Goal: Task Accomplishment & Management: Complete application form

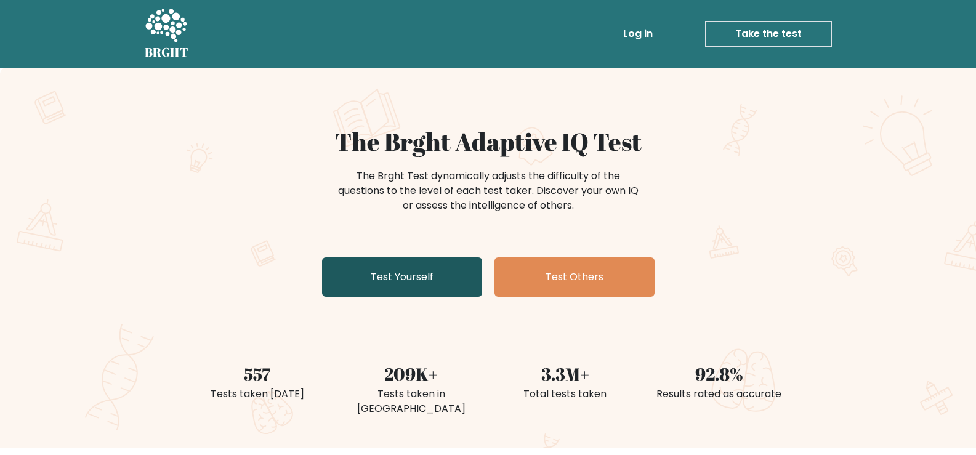
click at [424, 286] on link "Test Yourself" at bounding box center [402, 276] width 160 height 39
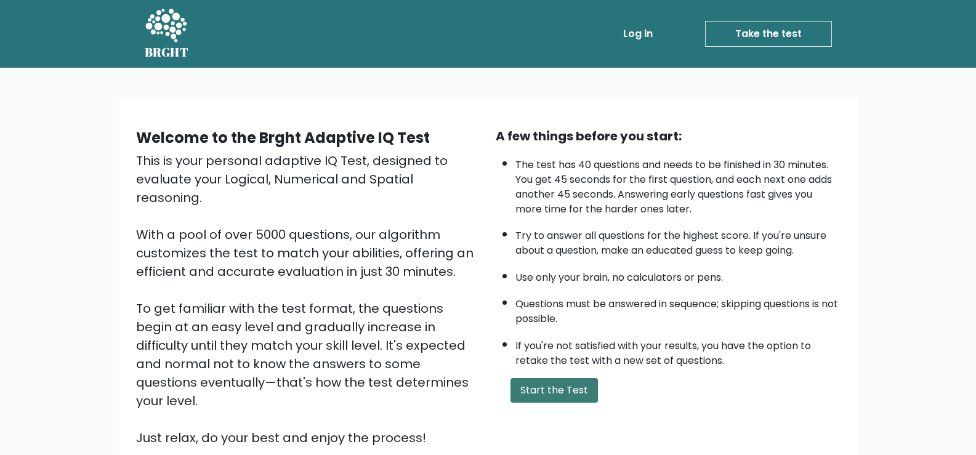
click at [526, 389] on button "Start the Test" at bounding box center [553, 390] width 87 height 25
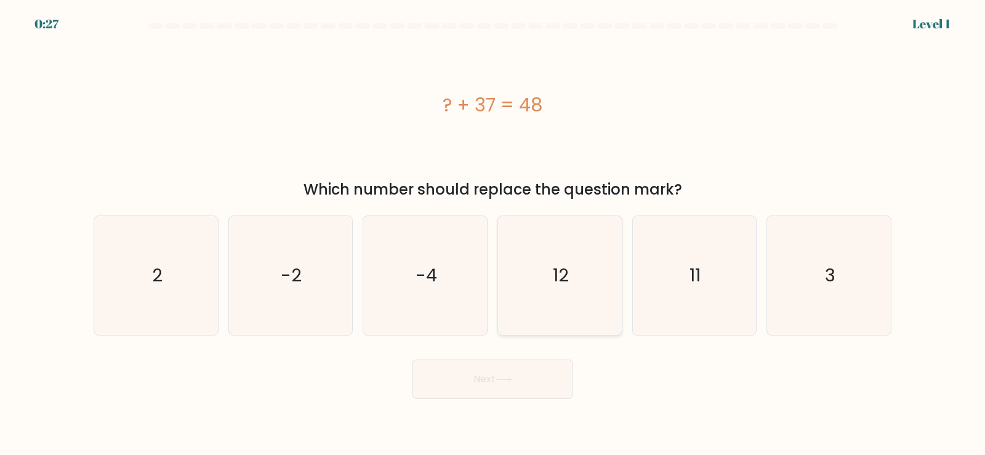
click at [562, 264] on text "12" at bounding box center [561, 275] width 16 height 25
click at [493, 234] on input "d. 12" at bounding box center [493, 231] width 1 height 6
radio input "true"
click at [459, 273] on icon "-4" at bounding box center [425, 275] width 119 height 119
click at [493, 234] on input "c. -4" at bounding box center [493, 231] width 1 height 6
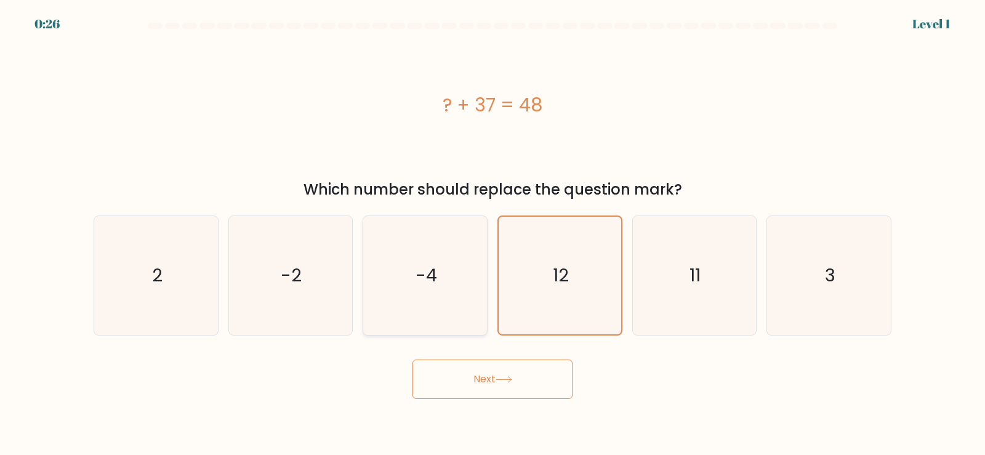
radio input "true"
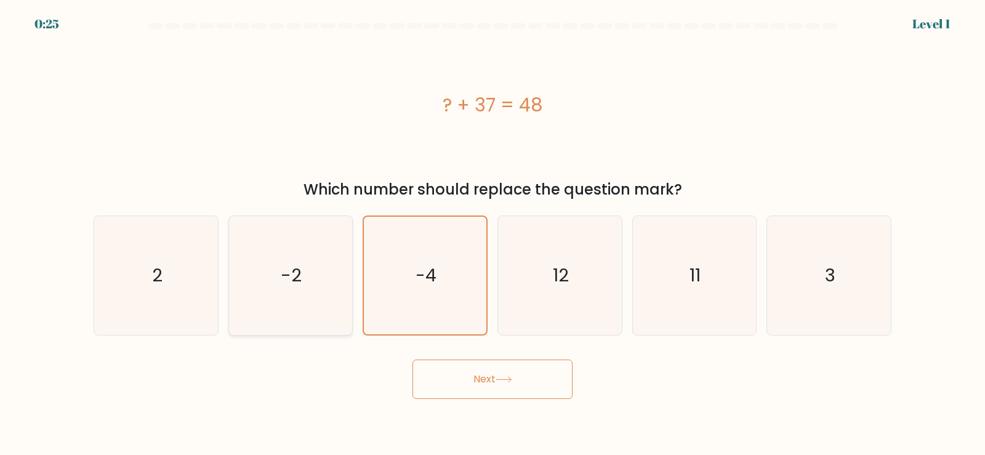
click at [274, 262] on icon "-2" at bounding box center [290, 275] width 119 height 119
click at [493, 234] on input "b. -2" at bounding box center [493, 231] width 1 height 6
radio input "true"
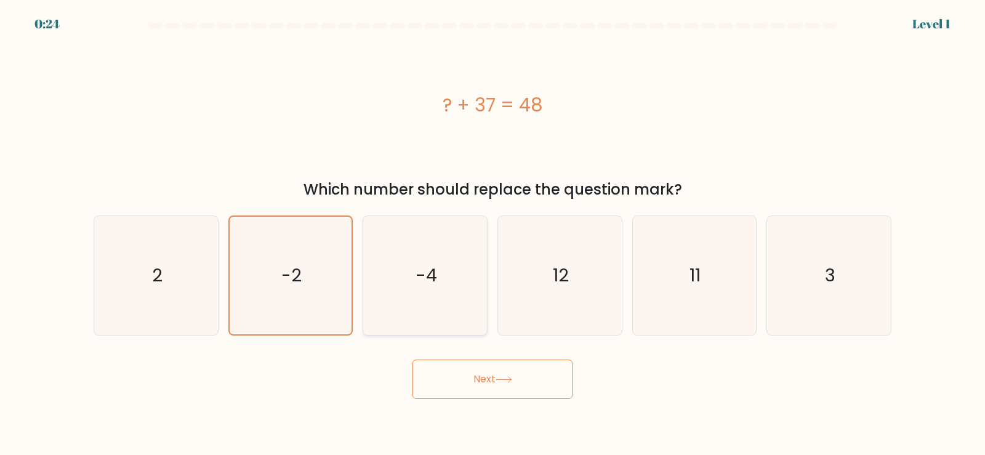
click at [426, 278] on text "-4" at bounding box center [427, 275] width 22 height 25
click at [493, 234] on input "c. -4" at bounding box center [493, 231] width 1 height 6
radio input "true"
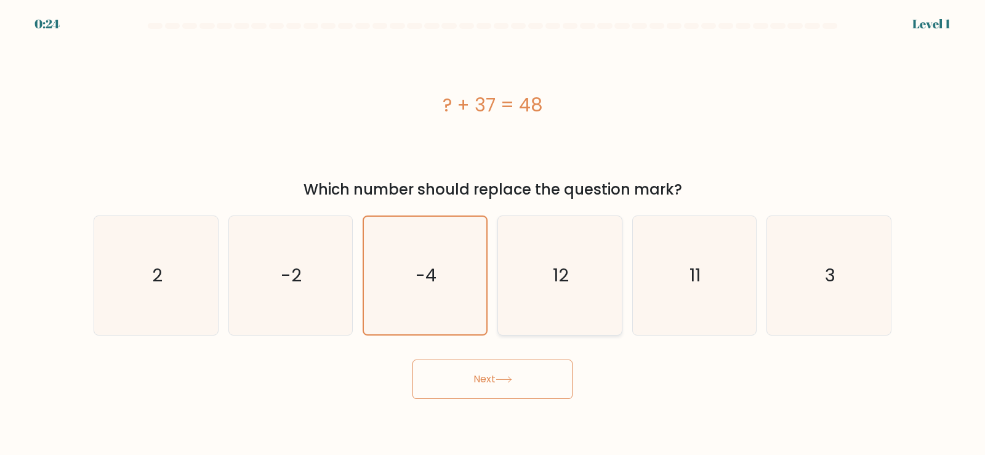
click at [518, 276] on icon "12" at bounding box center [560, 275] width 119 height 119
click at [493, 234] on input "d. 12" at bounding box center [493, 231] width 1 height 6
radio input "true"
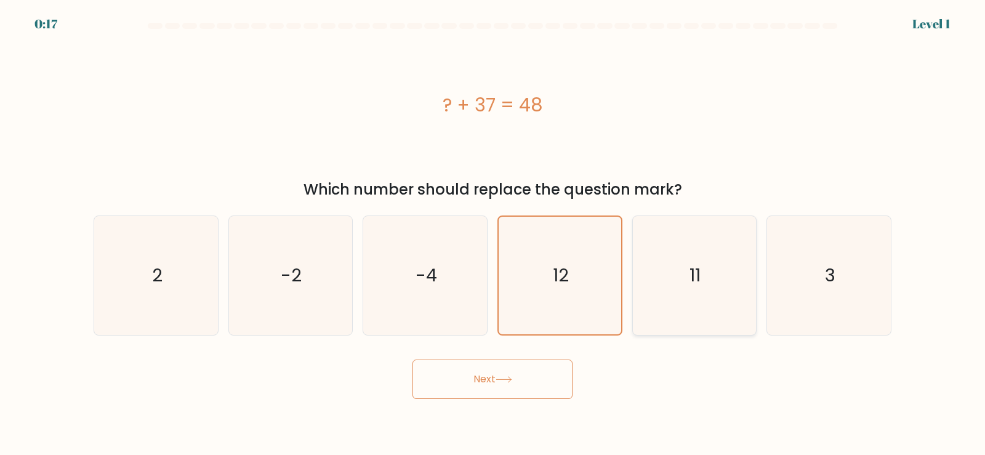
click at [655, 250] on icon "11" at bounding box center [694, 275] width 119 height 119
click at [493, 234] on input "e. 11" at bounding box center [493, 231] width 1 height 6
radio input "true"
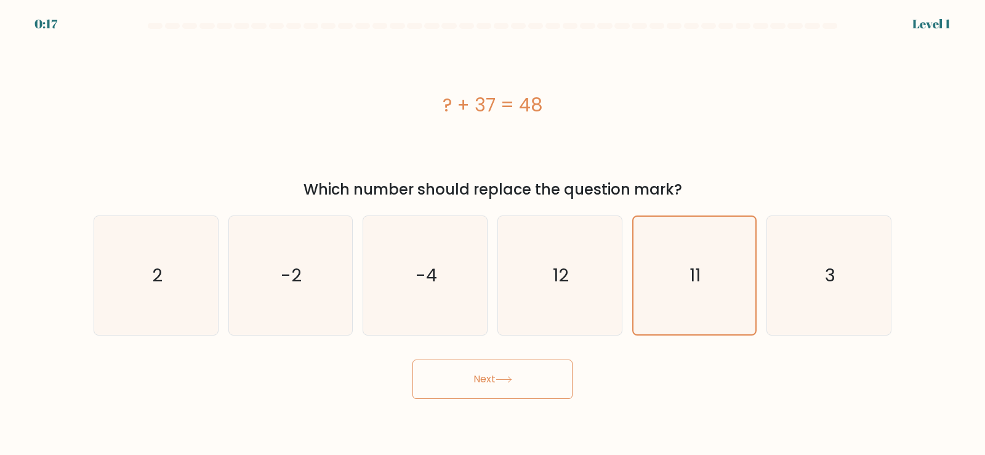
click at [508, 385] on button "Next" at bounding box center [493, 379] width 160 height 39
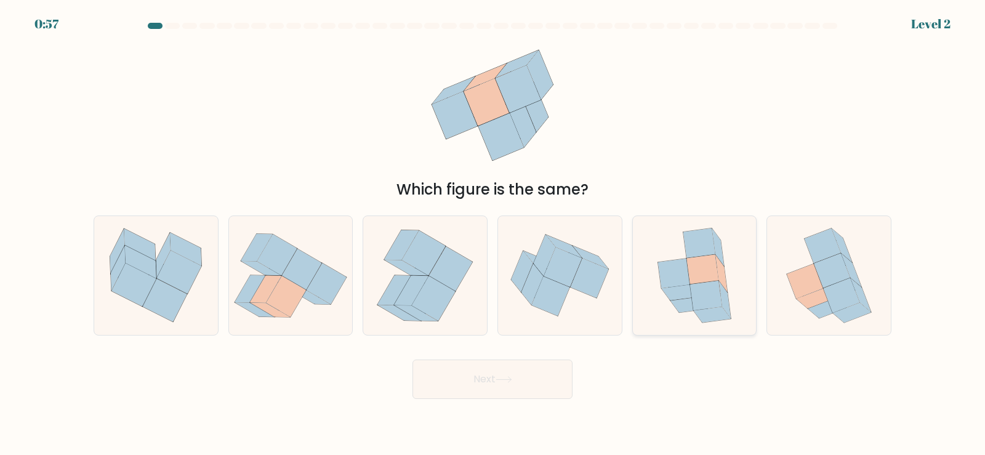
click at [723, 307] on icon at bounding box center [725, 300] width 12 height 38
click at [493, 234] on input "e." at bounding box center [493, 231] width 1 height 6
radio input "true"
click at [510, 403] on body "0:55 Level 2" at bounding box center [492, 227] width 985 height 455
click at [501, 388] on button "Next" at bounding box center [493, 379] width 160 height 39
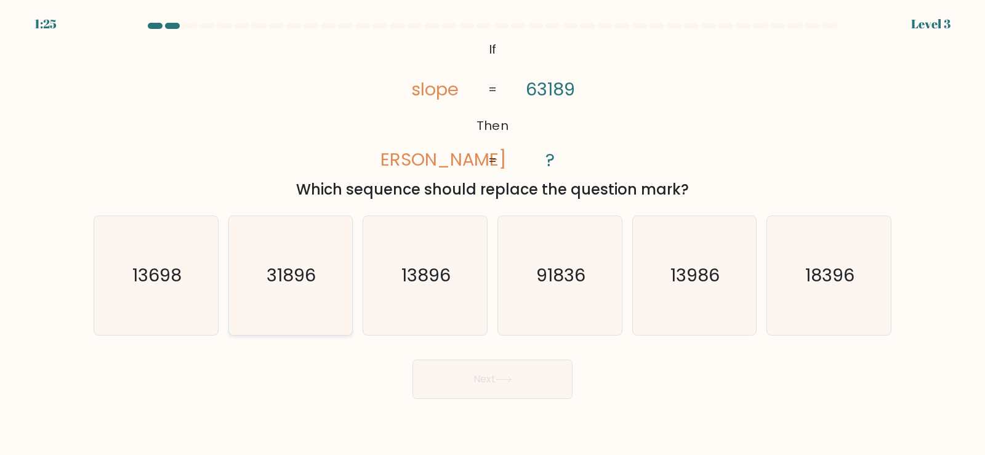
click at [315, 282] on text "31896" at bounding box center [291, 275] width 49 height 25
click at [493, 234] on input "b. 31896" at bounding box center [493, 231] width 1 height 6
radio input "true"
click at [509, 378] on icon at bounding box center [504, 379] width 17 height 7
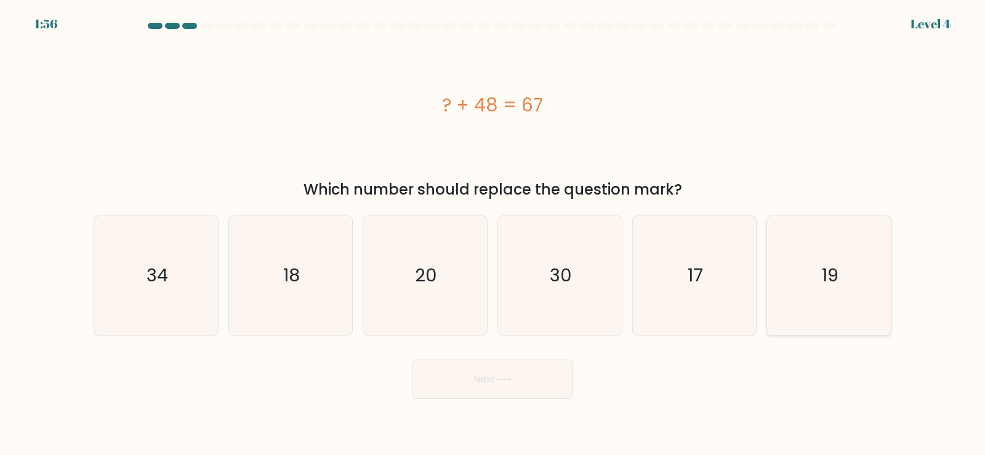
click at [847, 276] on icon "19" at bounding box center [829, 275] width 119 height 119
click at [493, 234] on input "f. 19" at bounding box center [493, 231] width 1 height 6
radio input "true"
click at [520, 373] on button "Next" at bounding box center [493, 379] width 160 height 39
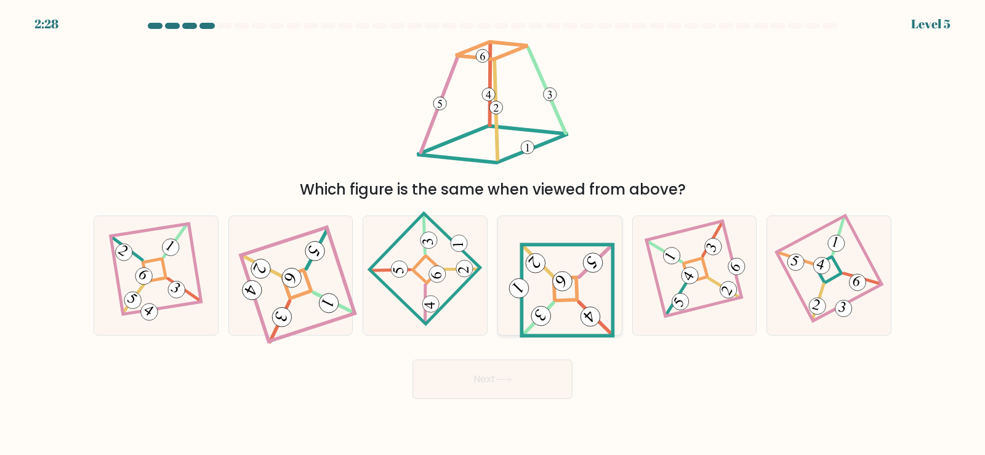
click at [563, 275] on 841 at bounding box center [563, 282] width 28 height 28
click at [493, 234] on input "d." at bounding box center [493, 231] width 1 height 6
radio input "true"
click at [494, 371] on button "Next" at bounding box center [493, 379] width 160 height 39
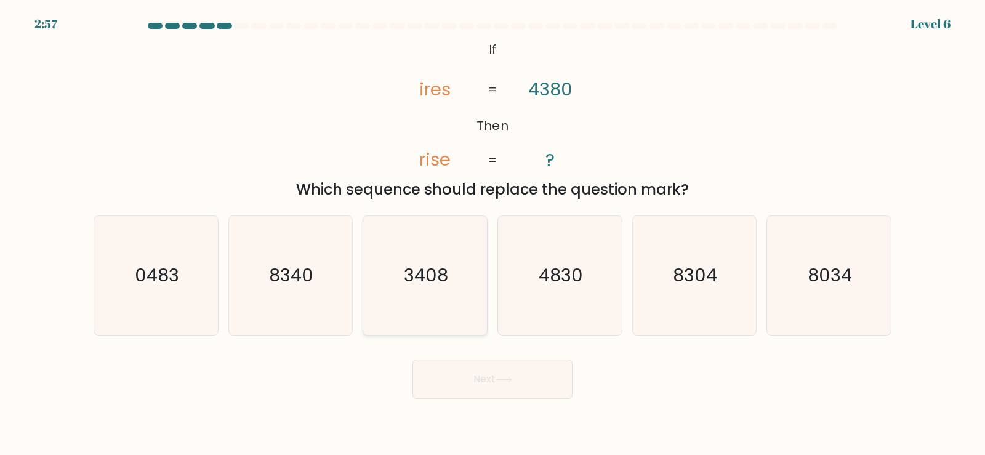
click at [433, 289] on icon "3408" at bounding box center [425, 275] width 119 height 119
click at [493, 234] on input "c. 3408" at bounding box center [493, 231] width 1 height 6
radio input "true"
click at [506, 377] on button "Next" at bounding box center [493, 379] width 160 height 39
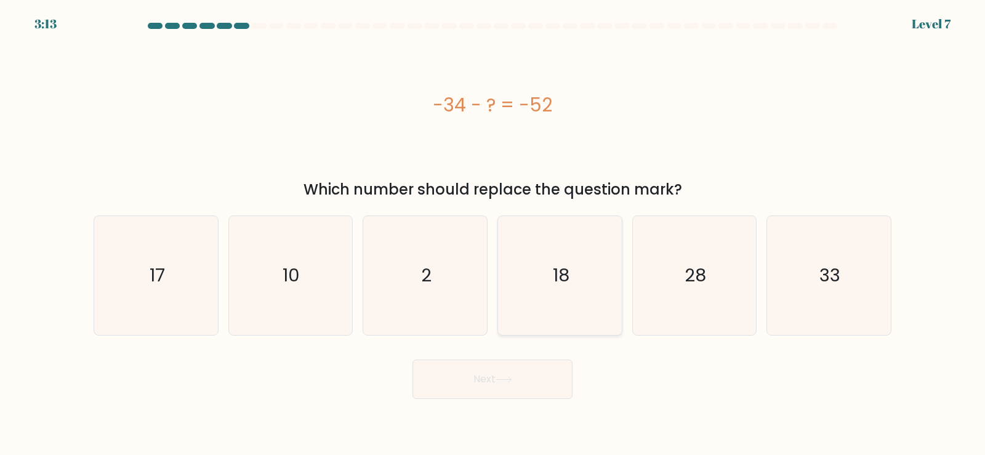
click at [563, 264] on text "18" at bounding box center [561, 275] width 17 height 25
click at [493, 234] on input "d. 18" at bounding box center [493, 231] width 1 height 6
radio input "true"
click at [700, 293] on icon "28" at bounding box center [694, 275] width 119 height 119
click at [493, 234] on input "e. 28" at bounding box center [493, 231] width 1 height 6
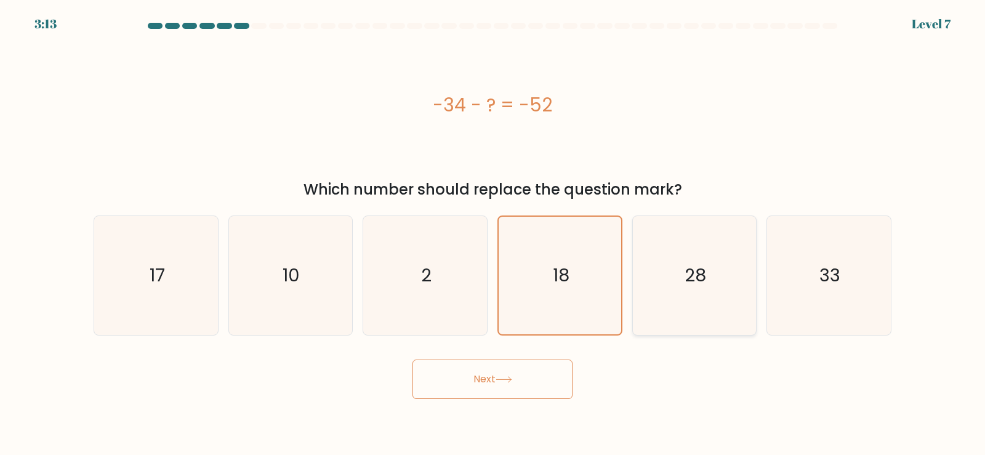
radio input "true"
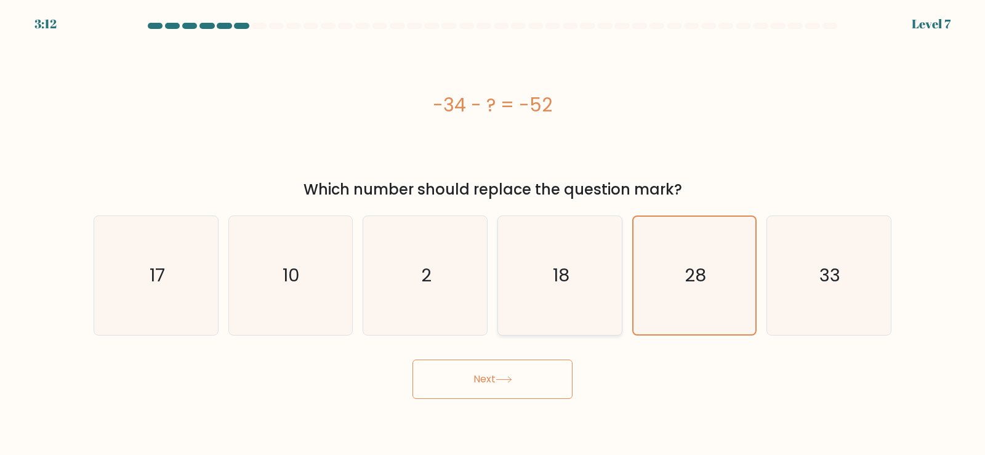
click at [534, 271] on icon "18" at bounding box center [560, 275] width 119 height 119
click at [493, 234] on input "d. 18" at bounding box center [493, 231] width 1 height 6
radio input "true"
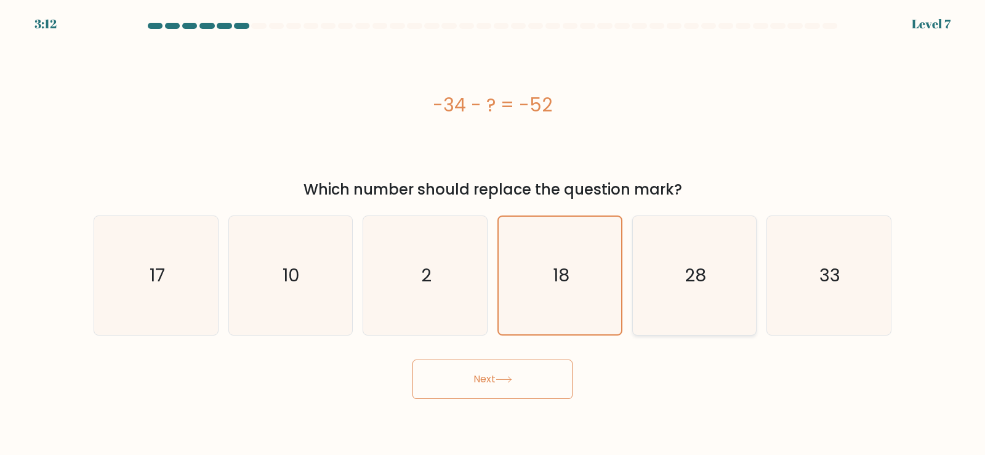
click at [677, 280] on icon "28" at bounding box center [694, 275] width 119 height 119
click at [493, 234] on input "e. 28" at bounding box center [493, 231] width 1 height 6
radio input "true"
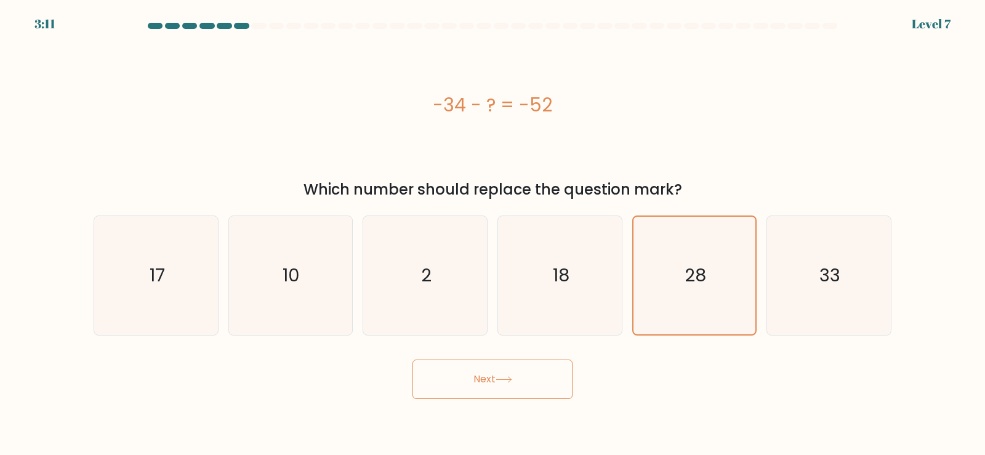
click at [512, 401] on body "3:11 Level 7 a." at bounding box center [492, 227] width 985 height 455
click at [515, 385] on button "Next" at bounding box center [493, 379] width 160 height 39
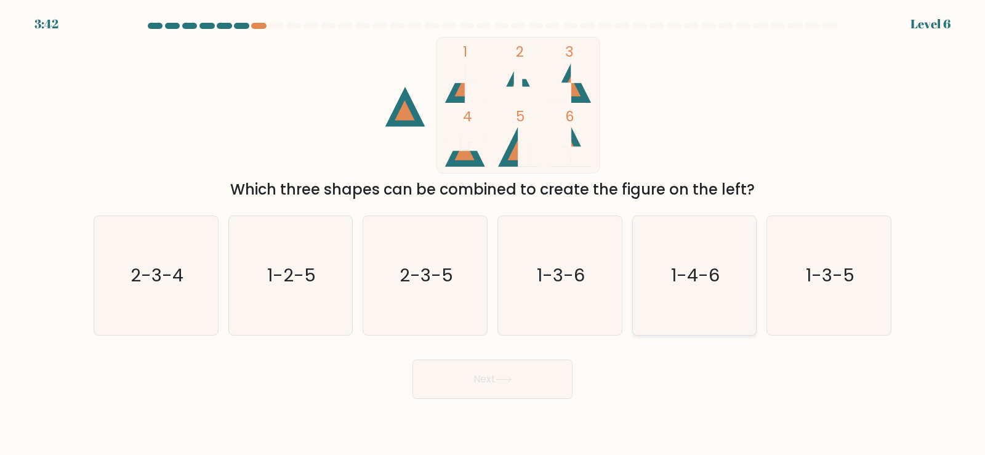
click at [672, 294] on icon "1-4-6" at bounding box center [694, 275] width 119 height 119
click at [493, 234] on input "e. 1-4-6" at bounding box center [493, 231] width 1 height 6
radio input "true"
click at [710, 286] on text "1-4-6" at bounding box center [695, 275] width 47 height 25
click at [493, 234] on input "e. 1-4-6" at bounding box center [493, 231] width 1 height 6
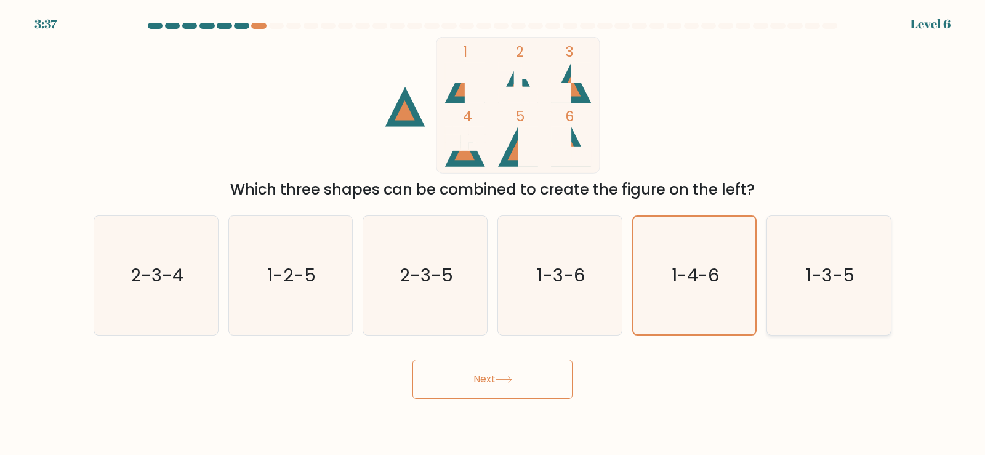
click at [844, 270] on text "1-3-5" at bounding box center [830, 275] width 49 height 25
click at [493, 234] on input "f. 1-3-5" at bounding box center [493, 231] width 1 height 6
radio input "true"
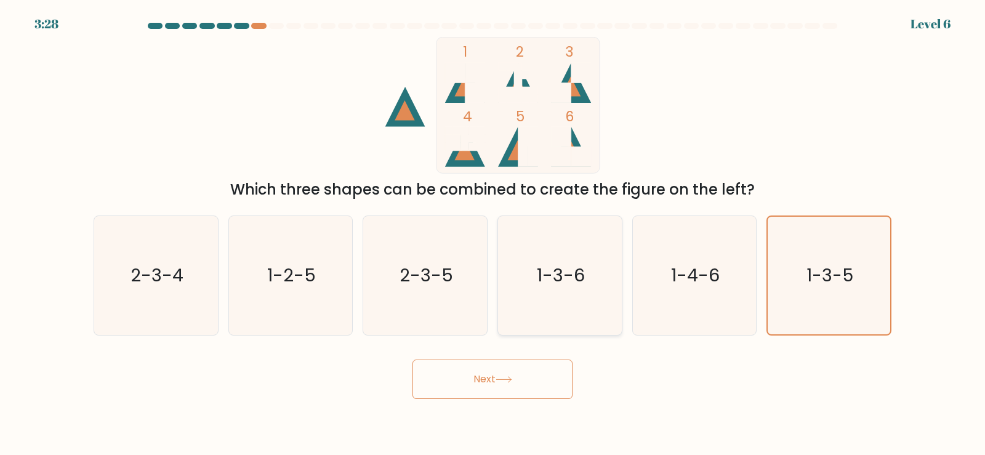
click at [573, 276] on text "1-3-6" at bounding box center [561, 275] width 48 height 25
click at [493, 234] on input "d. 1-3-6" at bounding box center [493, 231] width 1 height 6
radio input "true"
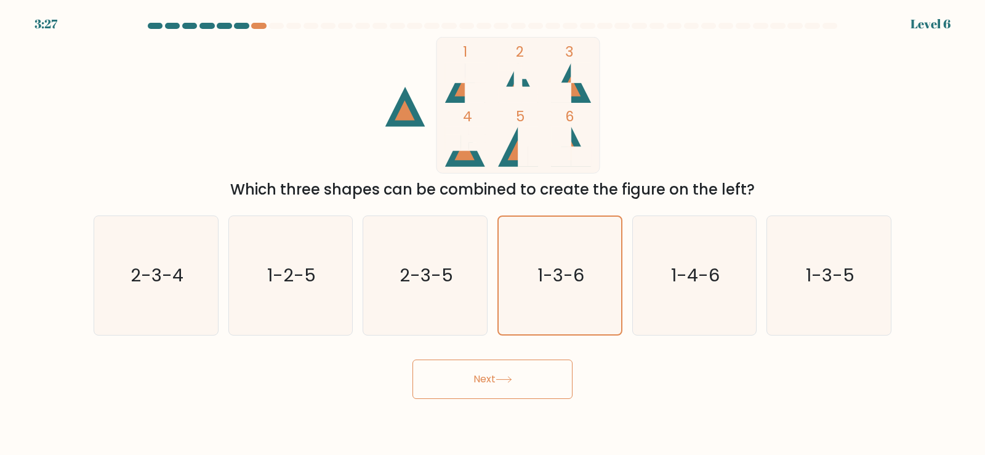
click at [527, 386] on button "Next" at bounding box center [493, 379] width 160 height 39
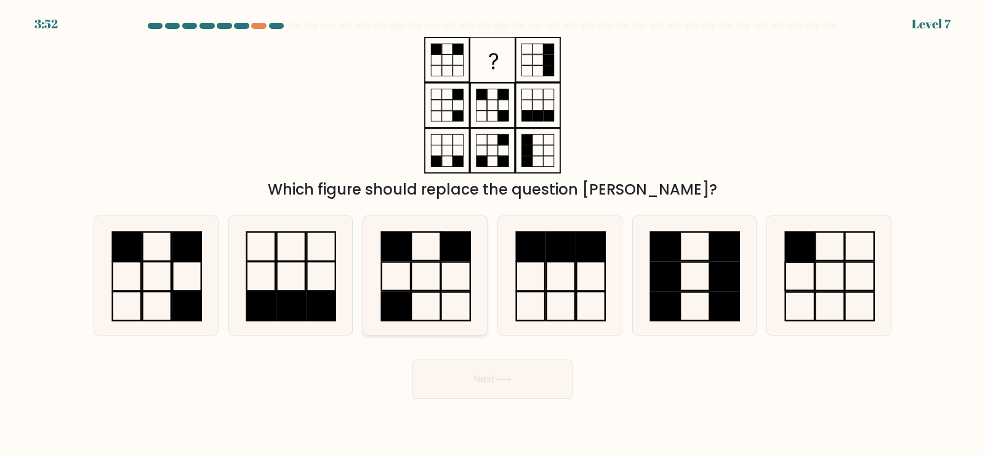
drag, startPoint x: 432, startPoint y: 291, endPoint x: 461, endPoint y: 306, distance: 33.0
click at [432, 292] on rect at bounding box center [425, 306] width 29 height 28
click at [493, 234] on input "c." at bounding box center [493, 231] width 1 height 6
radio input "true"
click at [513, 397] on button "Next" at bounding box center [493, 379] width 160 height 39
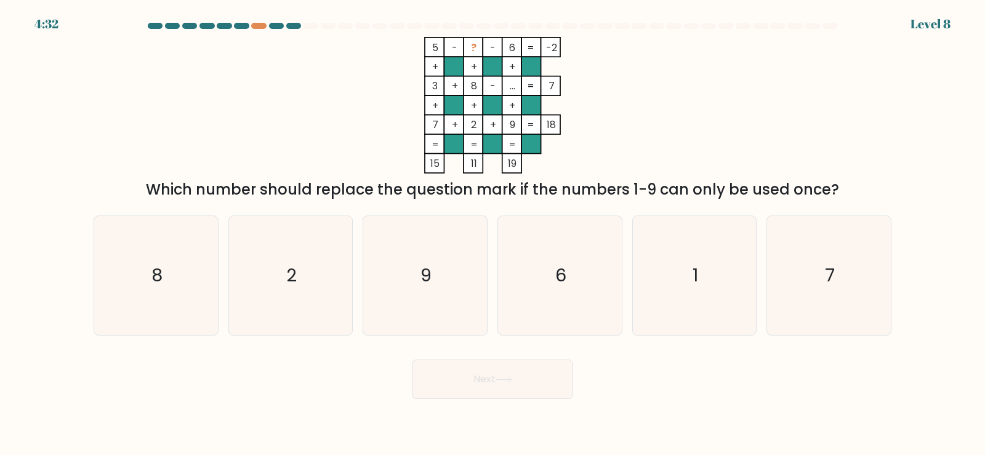
drag, startPoint x: 772, startPoint y: 45, endPoint x: 796, endPoint y: 47, distance: 24.1
click at [788, 48] on div "5 - ? - 6 -2 + + + 3 + 8 - ... 7 + + + 7 + 2 + 9 = 18 = = = = 15 11 19 = Which …" at bounding box center [492, 119] width 813 height 164
drag, startPoint x: 836, startPoint y: 22, endPoint x: 850, endPoint y: 27, distance: 15.2
click at [839, 22] on div "4:31 Level 8" at bounding box center [492, 16] width 985 height 33
click at [850, 27] on div at bounding box center [492, 28] width 813 height 11
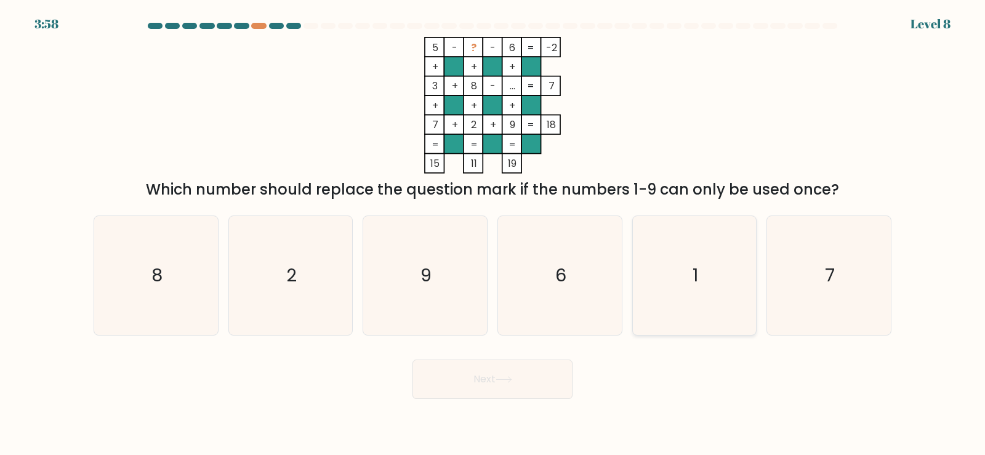
click at [708, 274] on icon "1" at bounding box center [694, 275] width 119 height 119
click at [493, 234] on input "e. 1" at bounding box center [493, 231] width 1 height 6
radio input "true"
click at [478, 374] on button "Next" at bounding box center [493, 379] width 160 height 39
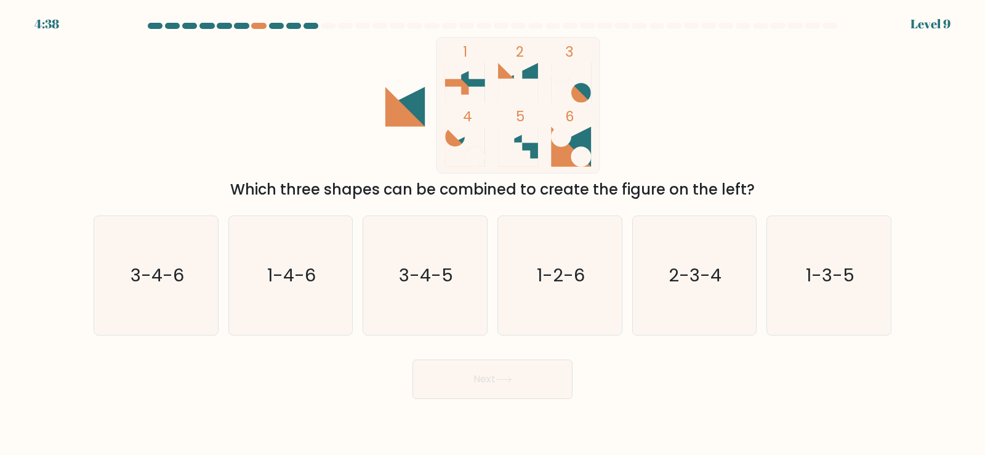
drag, startPoint x: 539, startPoint y: 44, endPoint x: 728, endPoint y: 30, distance: 189.6
click at [607, 31] on form at bounding box center [492, 211] width 985 height 376
drag, startPoint x: 768, startPoint y: 43, endPoint x: 775, endPoint y: 43, distance: 6.8
click at [773, 44] on div "1 2 3 4 5 6 Which three shapes can be combined to create the figure on the left?" at bounding box center [492, 119] width 813 height 164
click at [809, 31] on div at bounding box center [492, 28] width 813 height 11
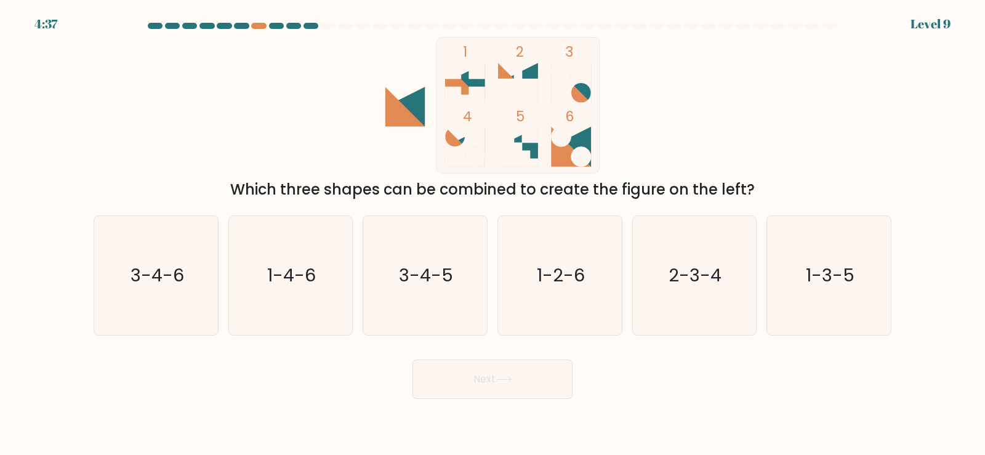
click at [826, 26] on div at bounding box center [830, 26] width 15 height 6
click at [843, 25] on div at bounding box center [492, 28] width 813 height 11
drag, startPoint x: 847, startPoint y: 24, endPoint x: 865, endPoint y: 24, distance: 18.5
click at [853, 24] on div at bounding box center [492, 28] width 813 height 11
